Goal: Find specific page/section: Find specific page/section

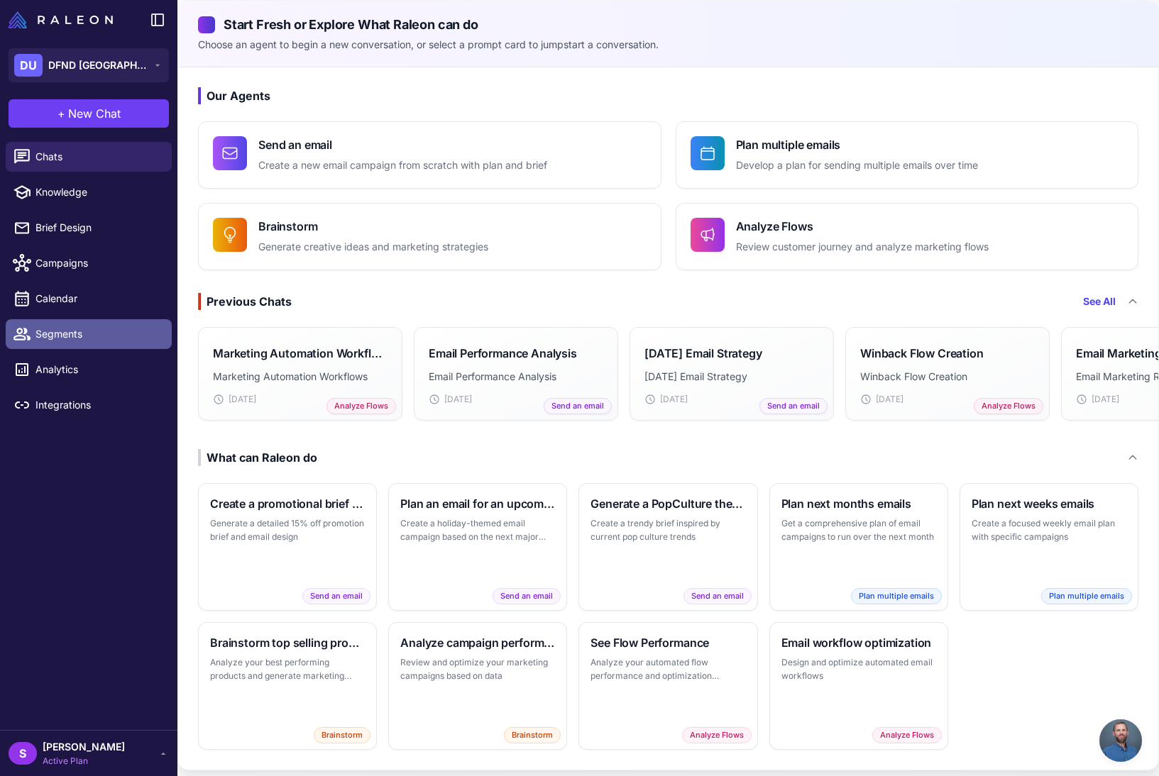
click at [75, 336] on span "Segments" at bounding box center [97, 334] width 125 height 16
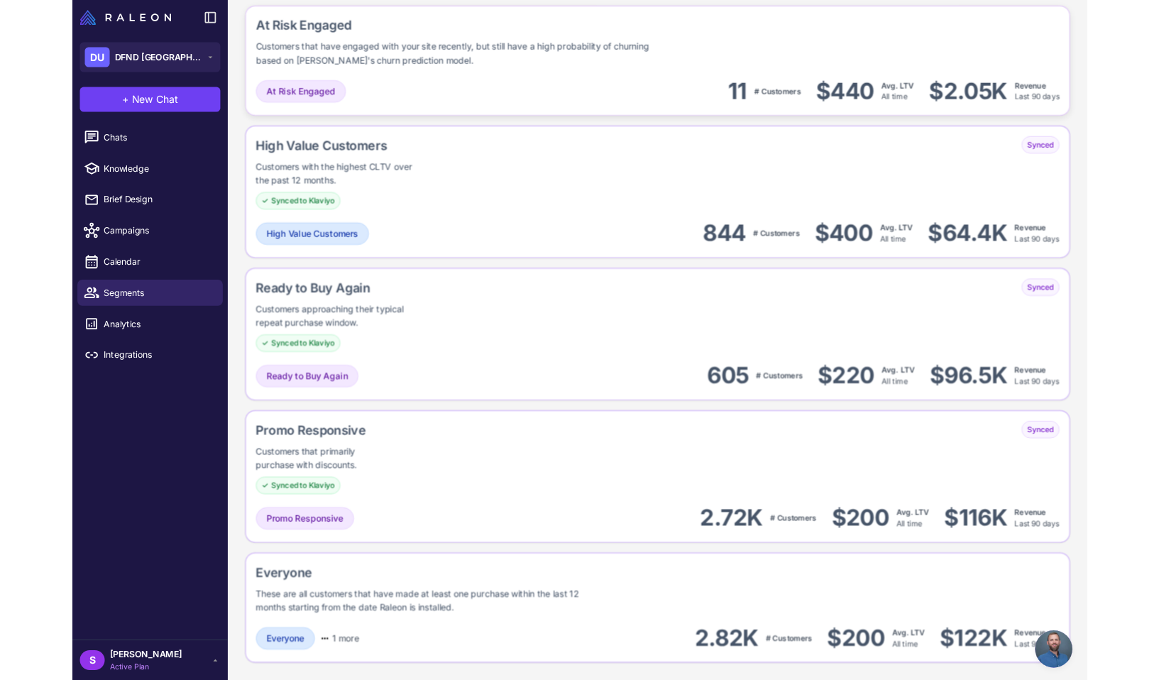
scroll to position [878, 0]
